Goal: Information Seeking & Learning: Learn about a topic

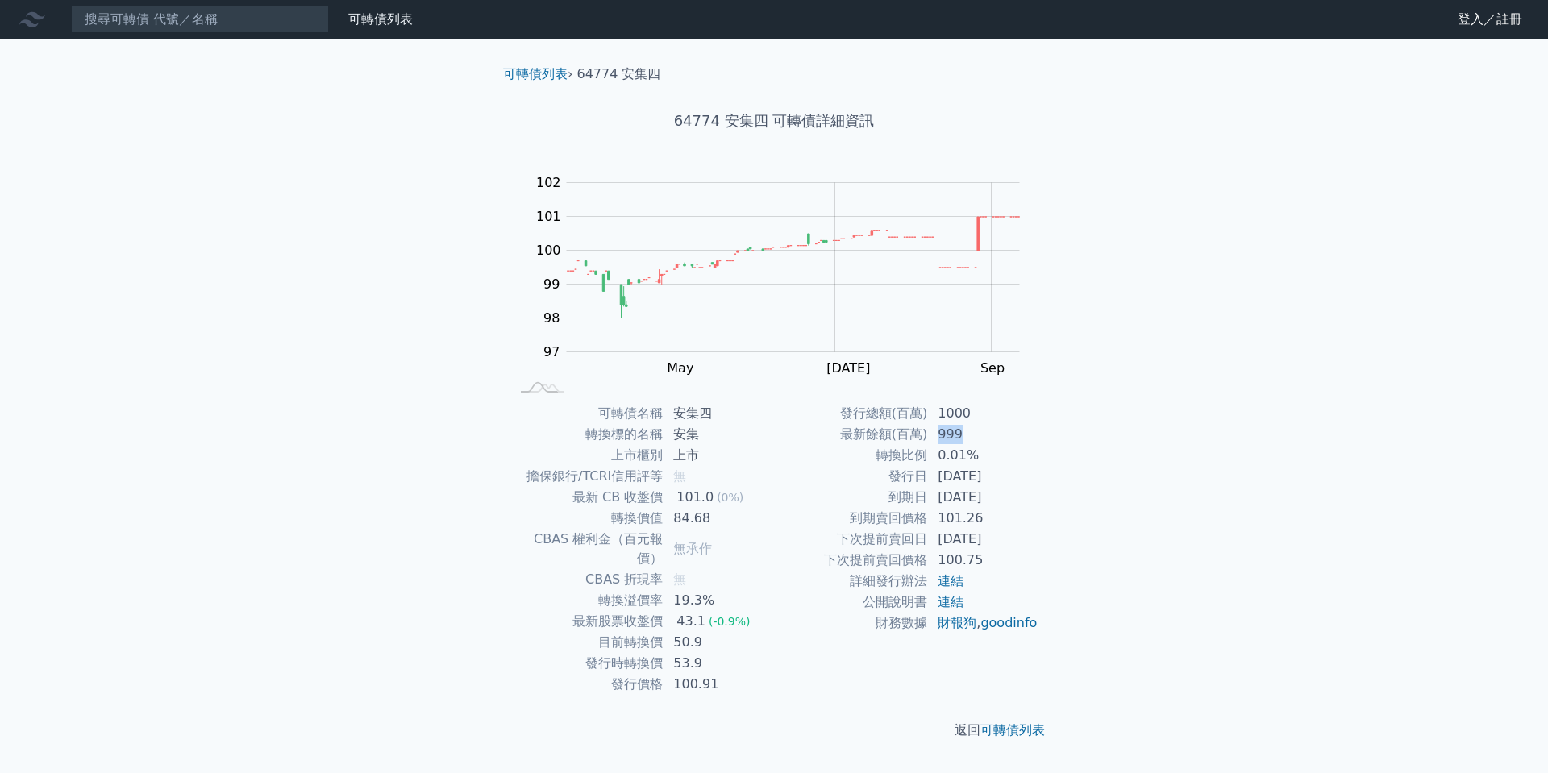
drag, startPoint x: 935, startPoint y: 440, endPoint x: 968, endPoint y: 442, distance: 33.2
click at [968, 442] on td "999" at bounding box center [983, 434] width 110 height 21
click at [981, 438] on td "999" at bounding box center [983, 434] width 110 height 21
drag, startPoint x: 938, startPoint y: 414, endPoint x: 967, endPoint y: 414, distance: 29.0
click at [967, 414] on td "1000" at bounding box center [983, 413] width 110 height 21
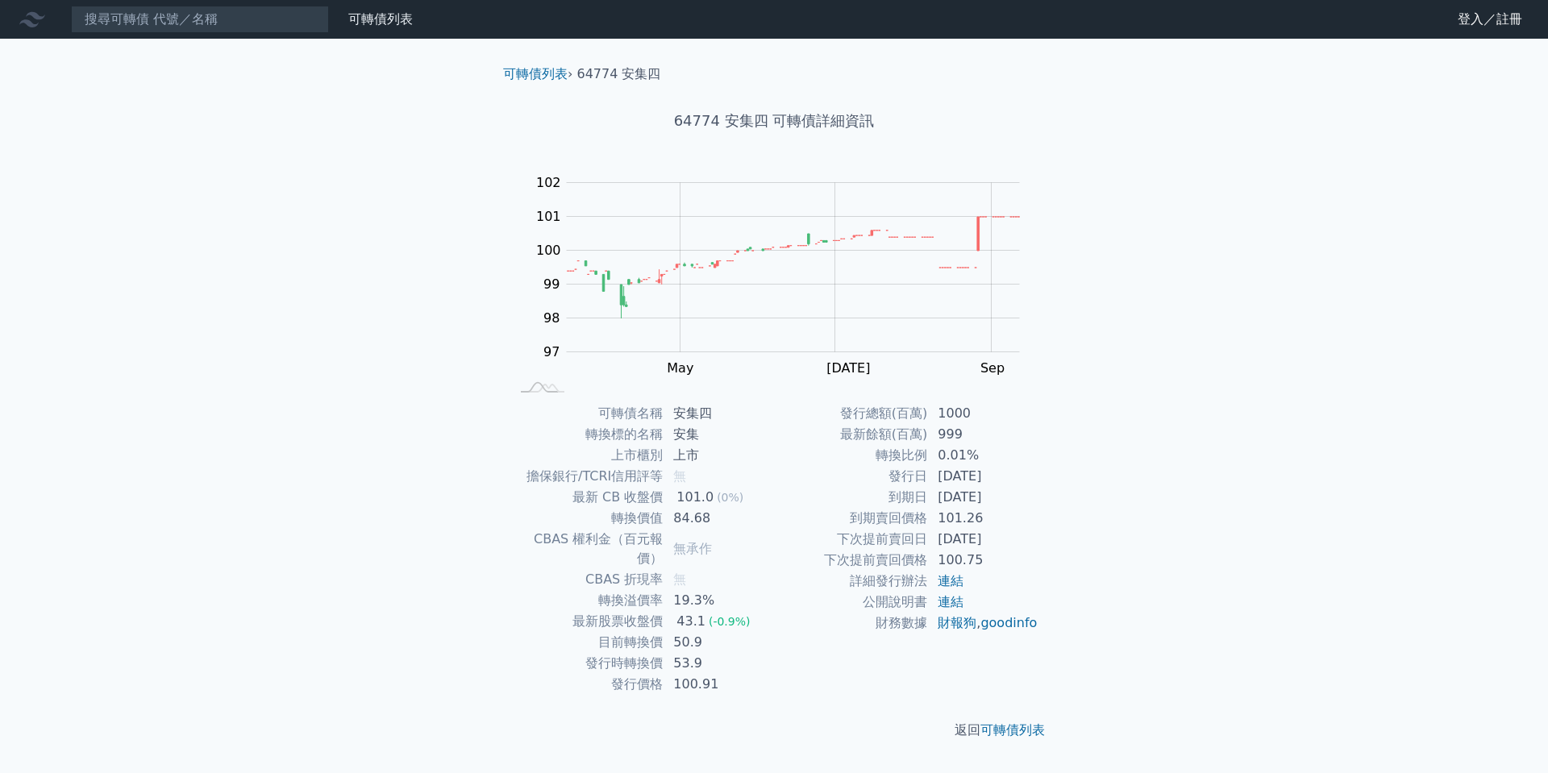
drag, startPoint x: 941, startPoint y: 542, endPoint x: 1009, endPoint y: 541, distance: 67.7
click at [1009, 541] on td "2025-07-21" at bounding box center [983, 539] width 110 height 21
drag, startPoint x: 671, startPoint y: 631, endPoint x: 714, endPoint y: 631, distance: 42.8
click at [714, 632] on td "50.9" at bounding box center [719, 642] width 110 height 21
drag, startPoint x: 930, startPoint y: 439, endPoint x: 967, endPoint y: 442, distance: 37.2
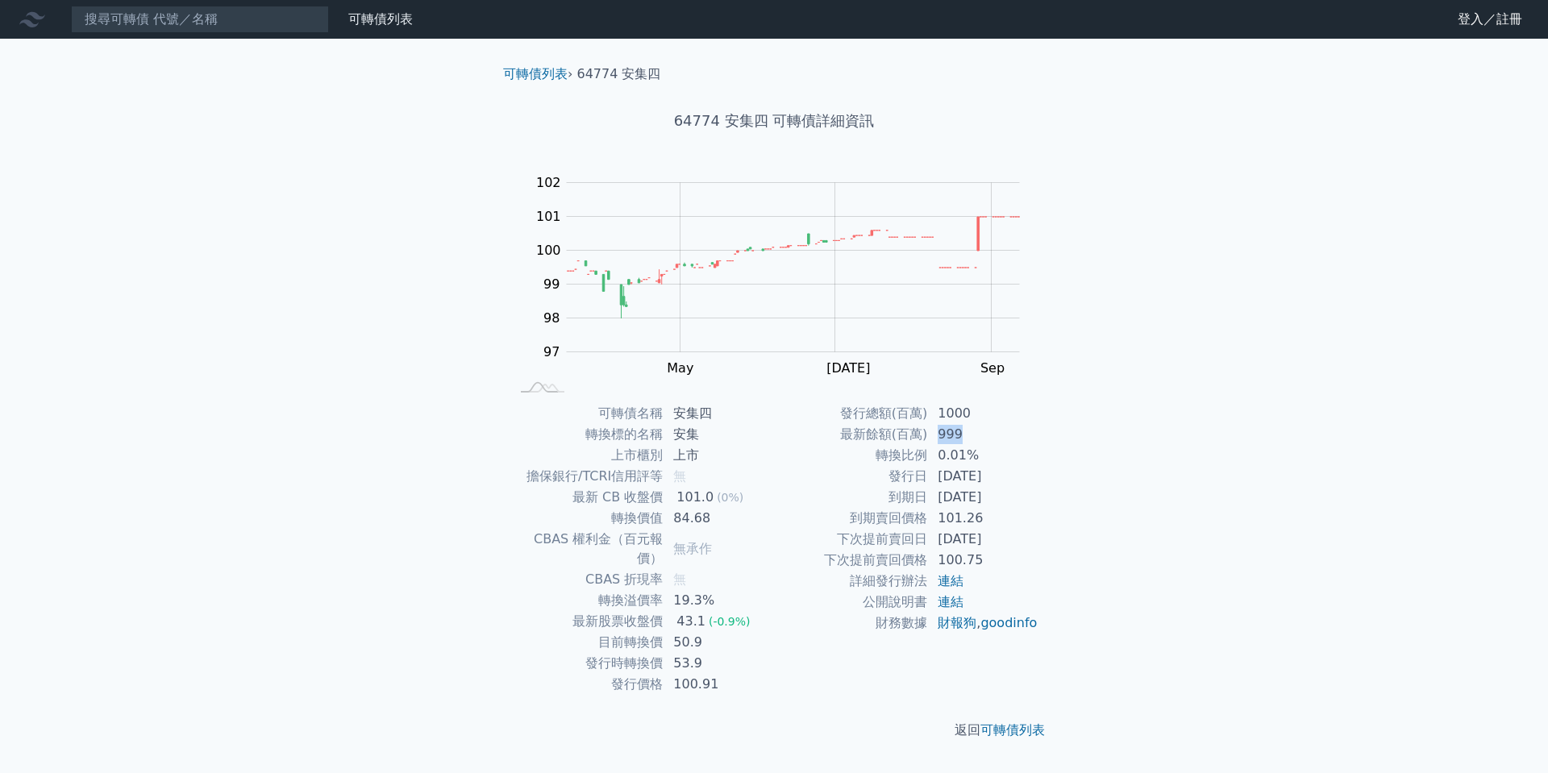
click at [967, 442] on td "999" at bounding box center [983, 434] width 110 height 21
